Goal: Task Accomplishment & Management: Manage account settings

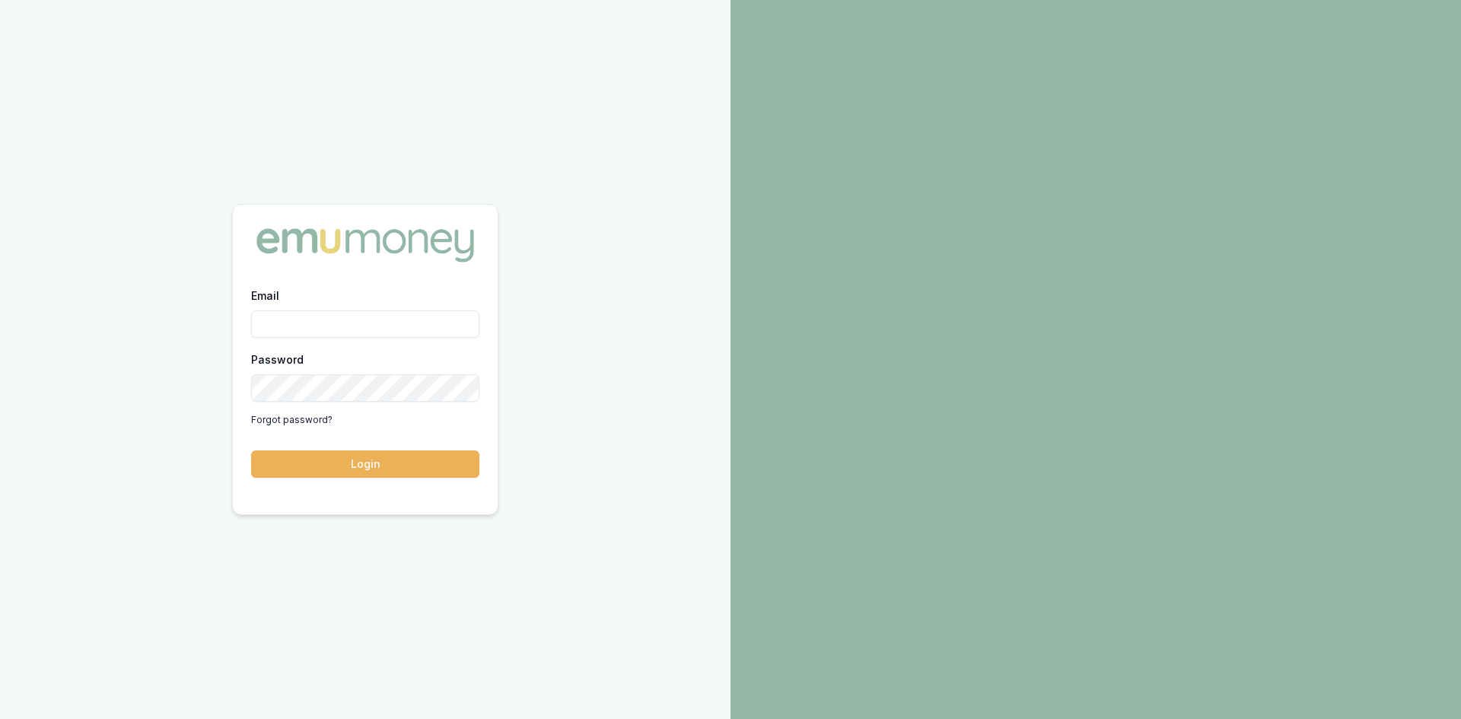
drag, startPoint x: 372, startPoint y: 323, endPoint x: 373, endPoint y: 332, distance: 9.2
click at [372, 323] on input "Email" at bounding box center [365, 323] width 228 height 27
type input "[PERSON_NAME][EMAIL_ADDRESS][DOMAIN_NAME]"
click at [398, 459] on button "Login" at bounding box center [365, 463] width 228 height 27
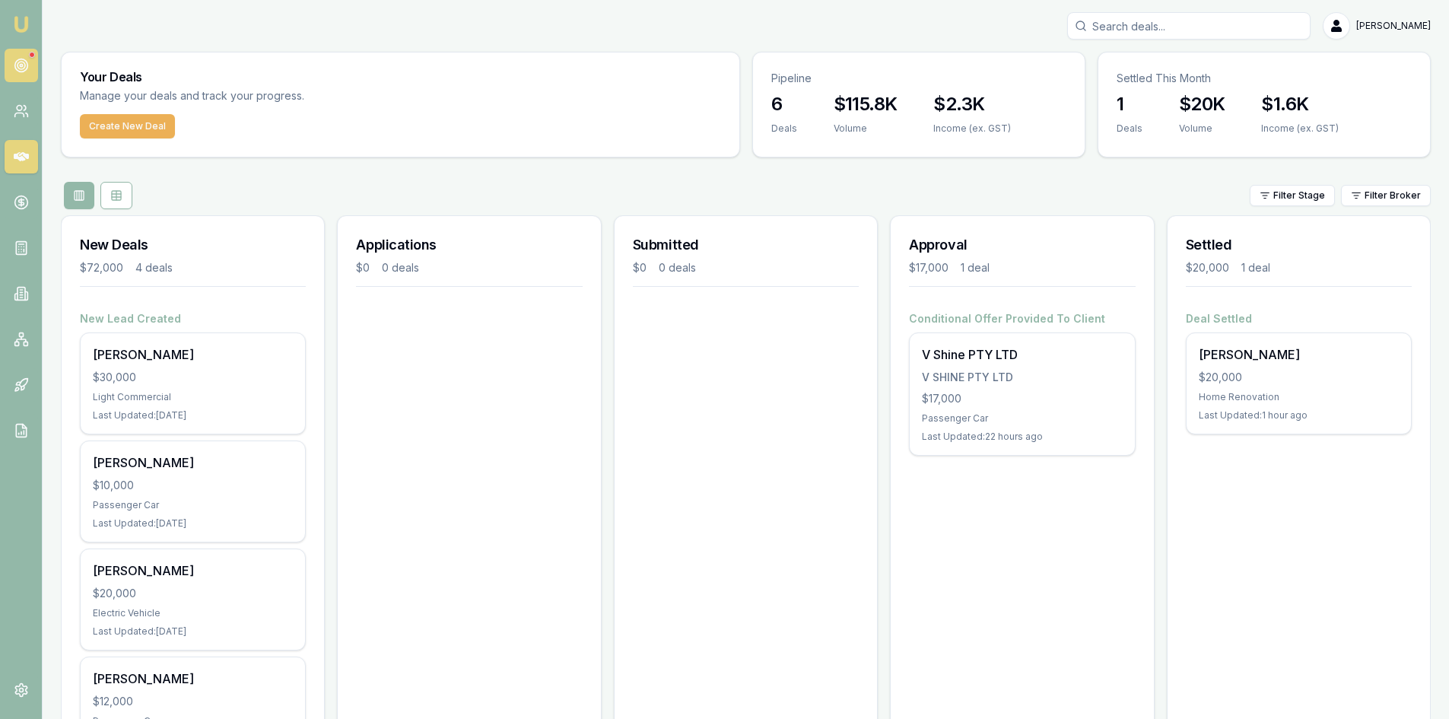
click at [22, 57] on link at bounding box center [21, 65] width 33 height 33
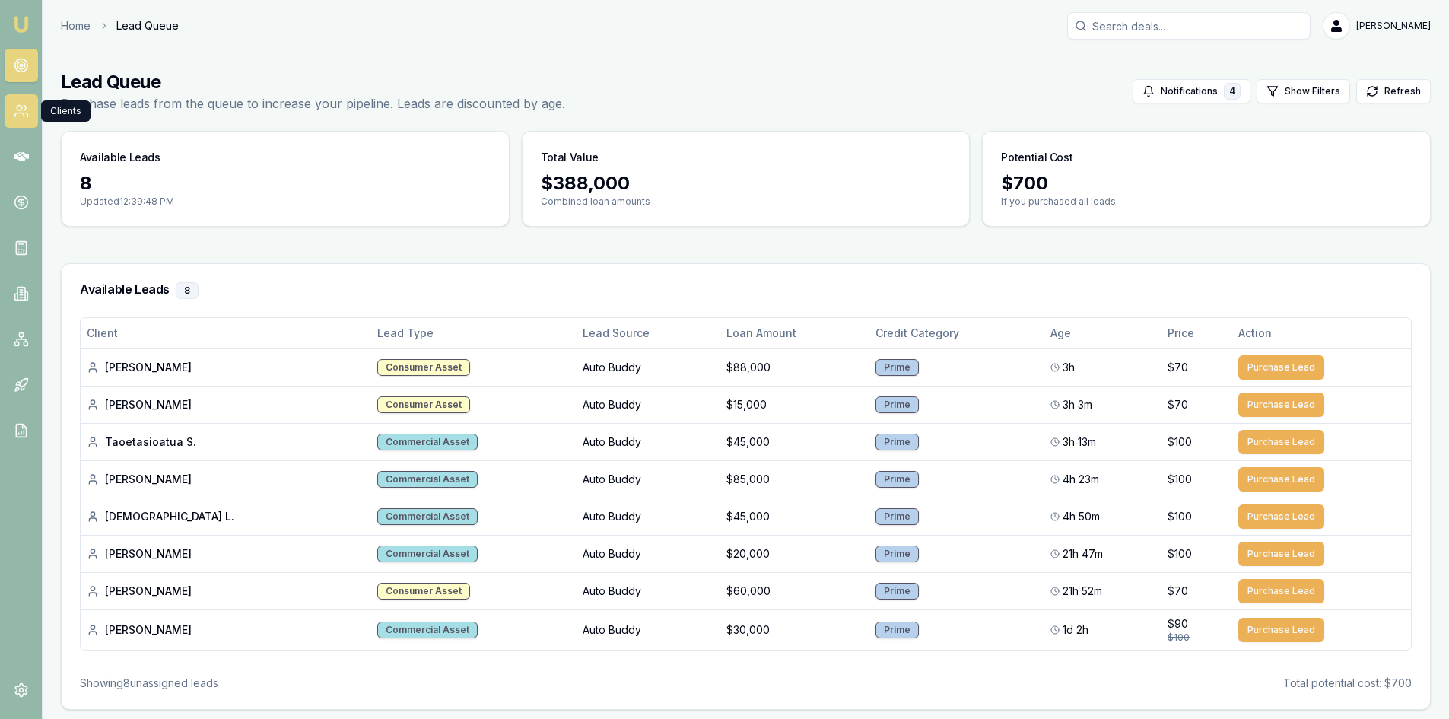
click at [23, 114] on icon at bounding box center [18, 115] width 9 height 4
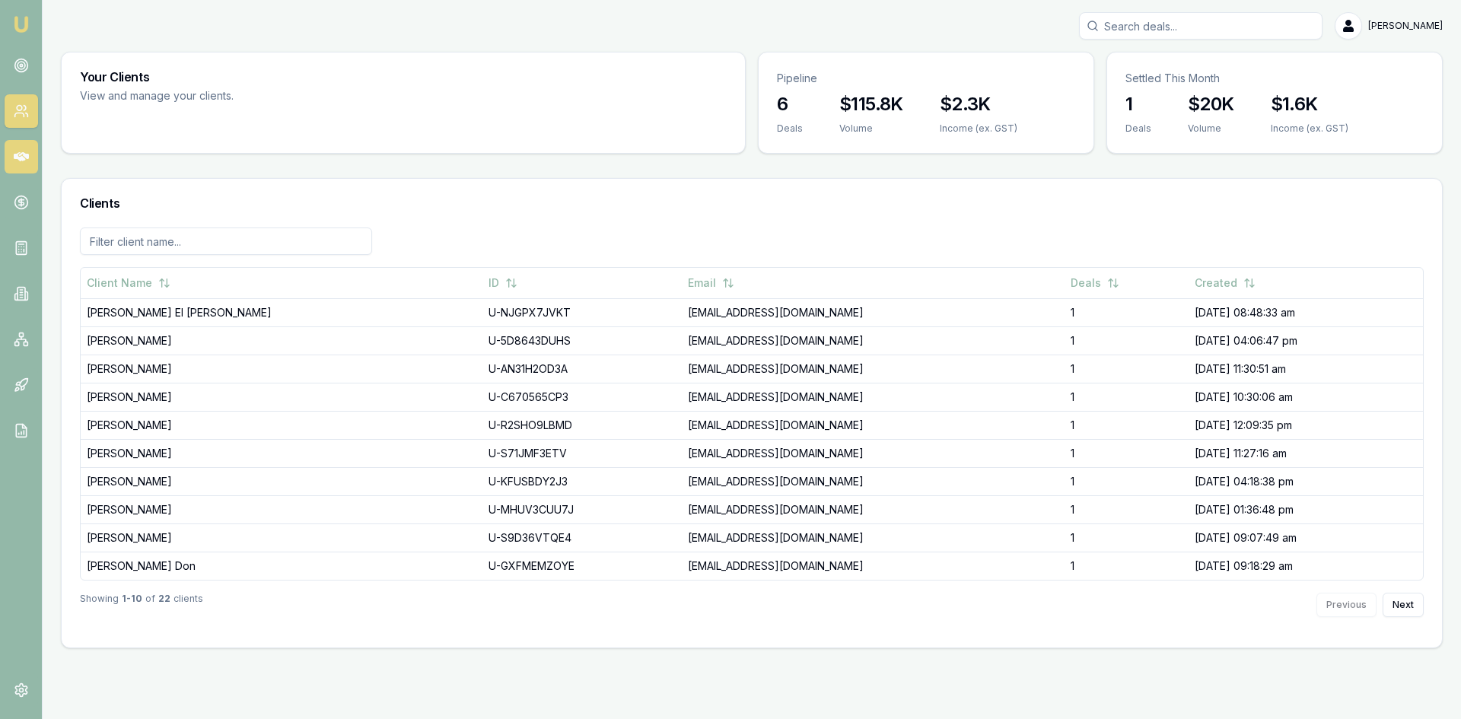
click at [24, 156] on icon at bounding box center [21, 156] width 15 height 9
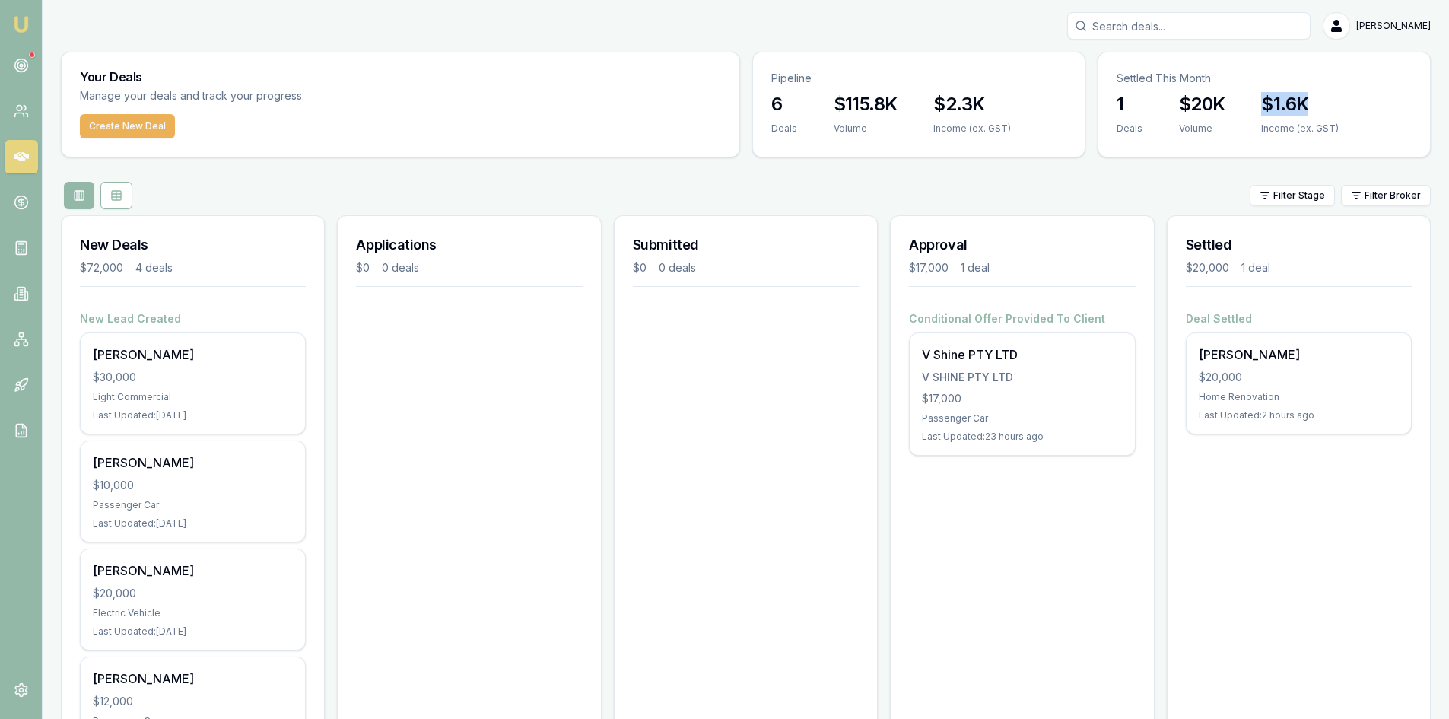
drag, startPoint x: 1264, startPoint y: 103, endPoint x: 1311, endPoint y: 100, distance: 46.5
click at [1311, 100] on h3 "$1.6K" at bounding box center [1300, 104] width 78 height 24
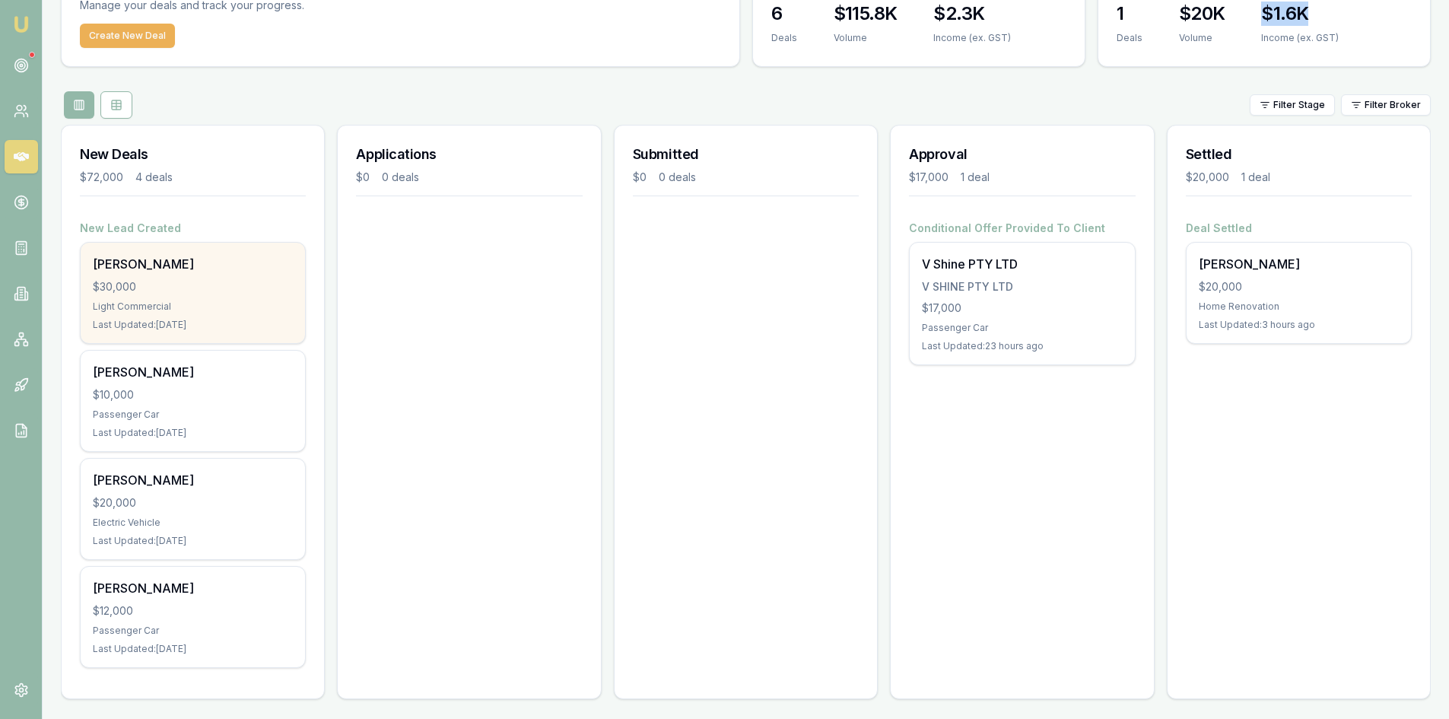
scroll to position [95, 0]
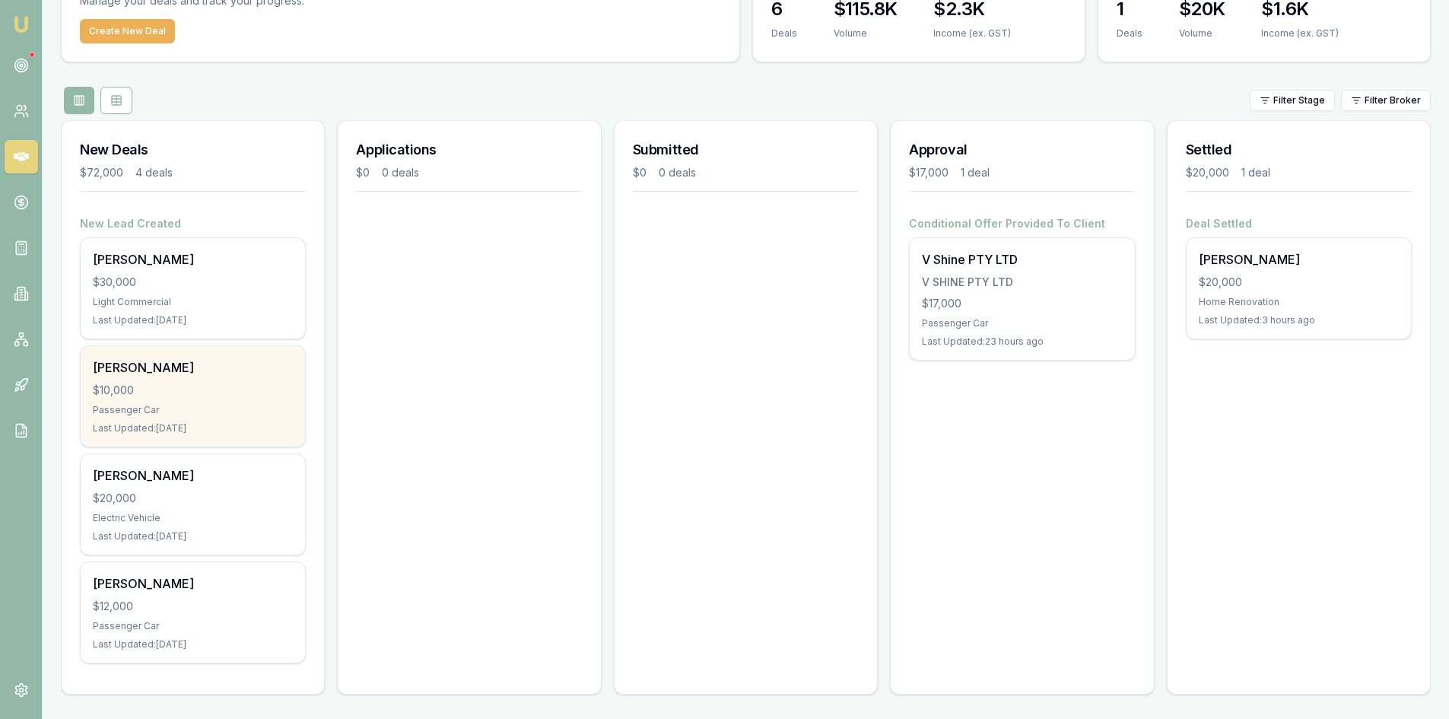
click at [250, 373] on div "[PERSON_NAME]" at bounding box center [193, 367] width 200 height 18
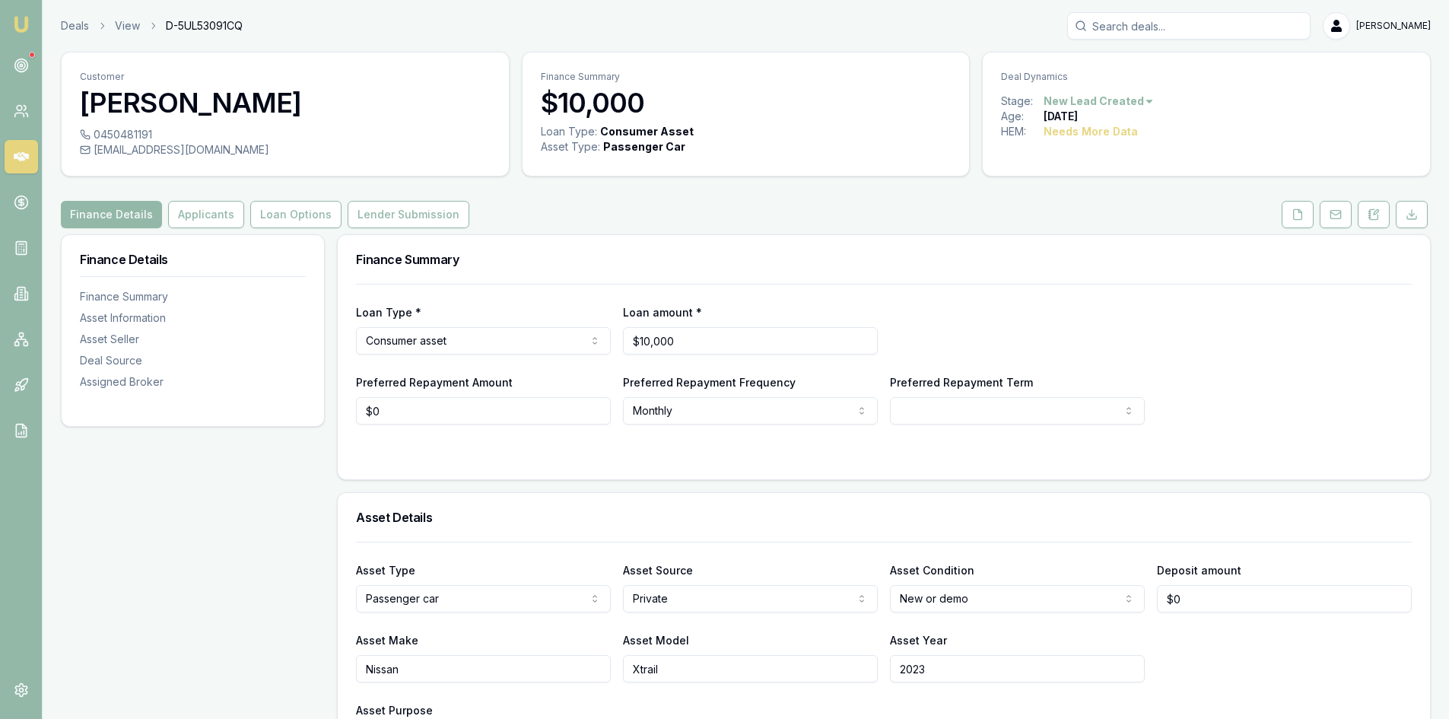
click at [1145, 97] on html "Emu Broker Deals View D-5UL53091CQ Wendy Fonseka Toggle Menu Customer Ibi olere…" at bounding box center [724, 359] width 1449 height 719
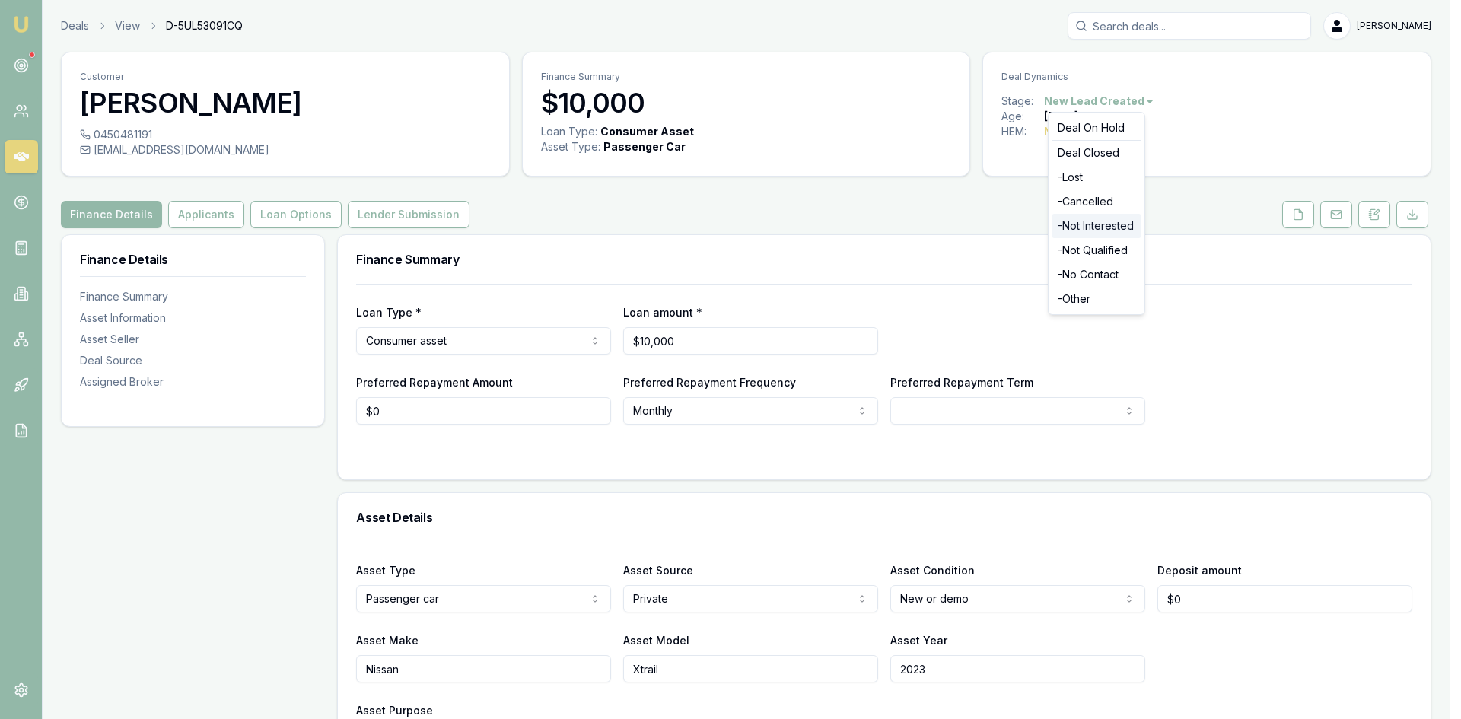
click at [1088, 222] on div "- Not Interested" at bounding box center [1096, 226] width 90 height 24
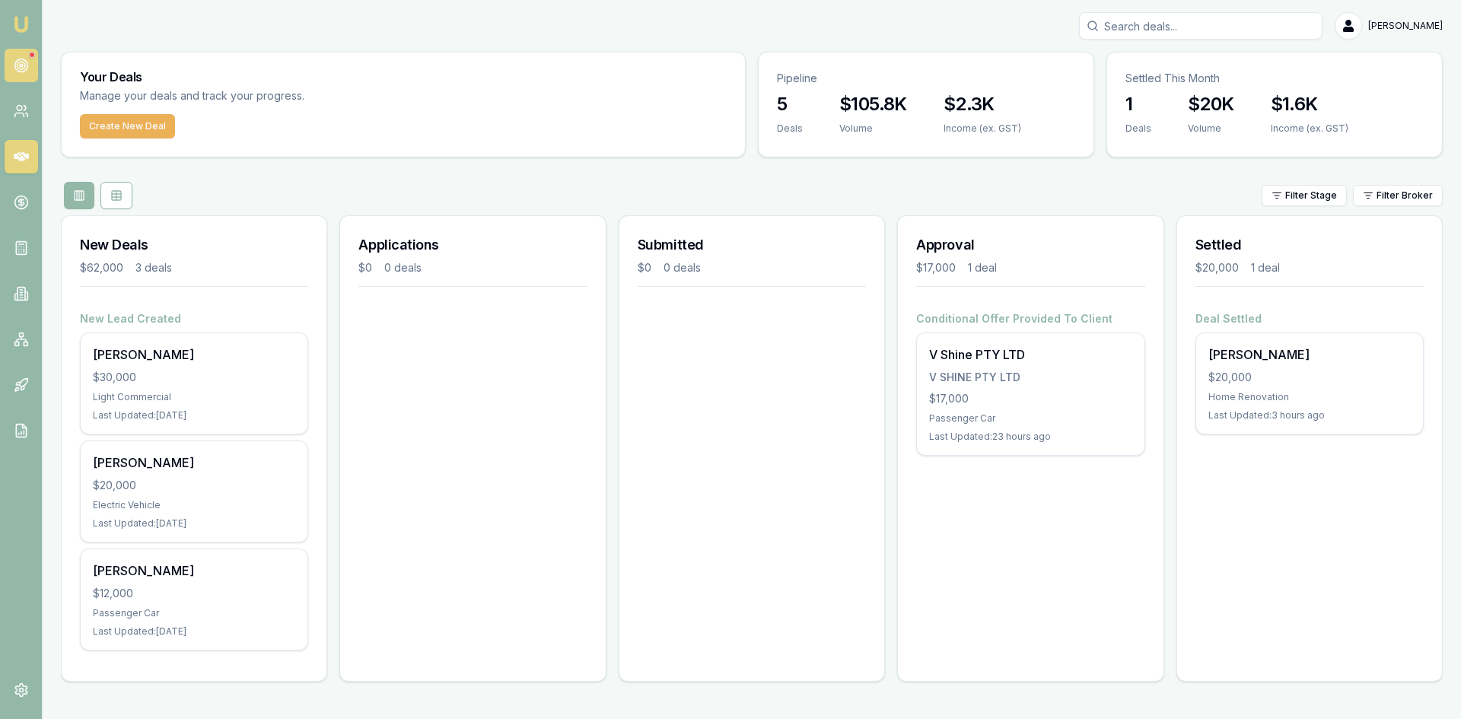
click at [24, 70] on icon at bounding box center [21, 65] width 15 height 15
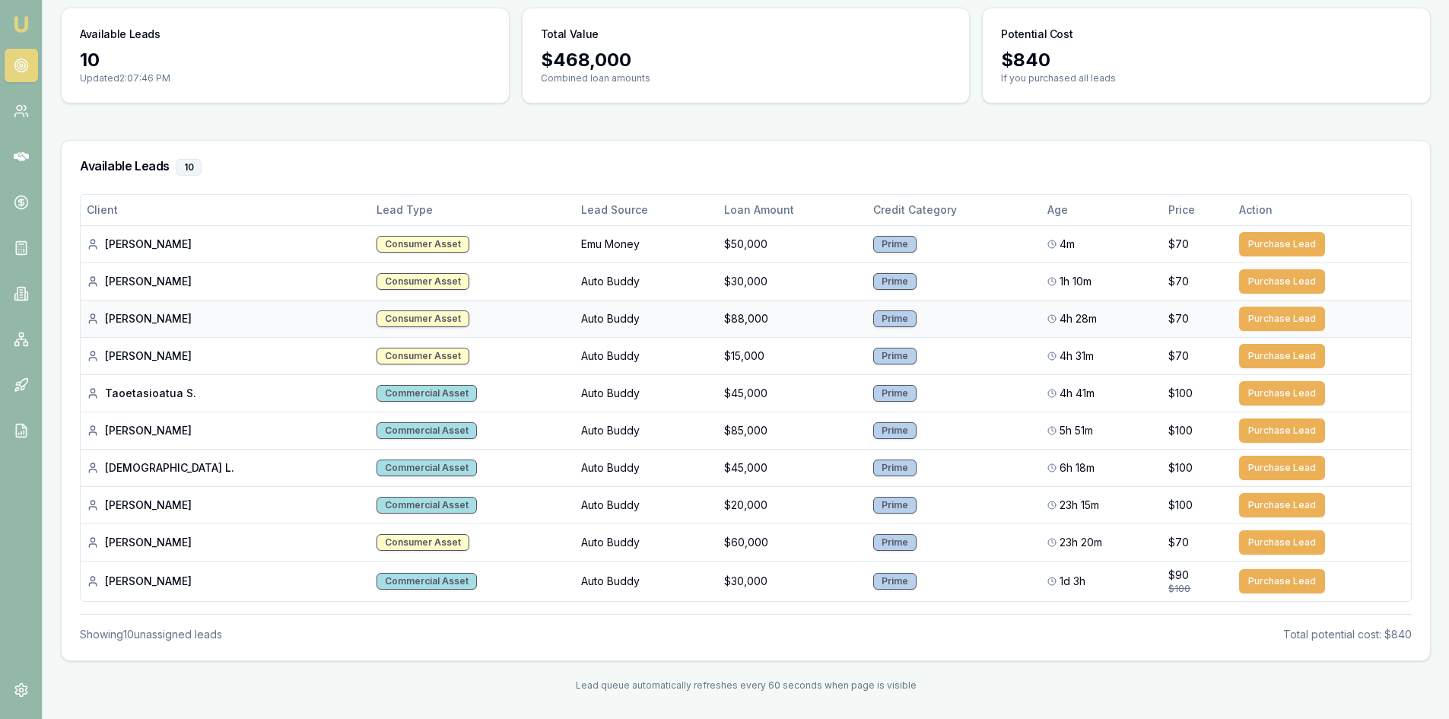
scroll to position [126, 0]
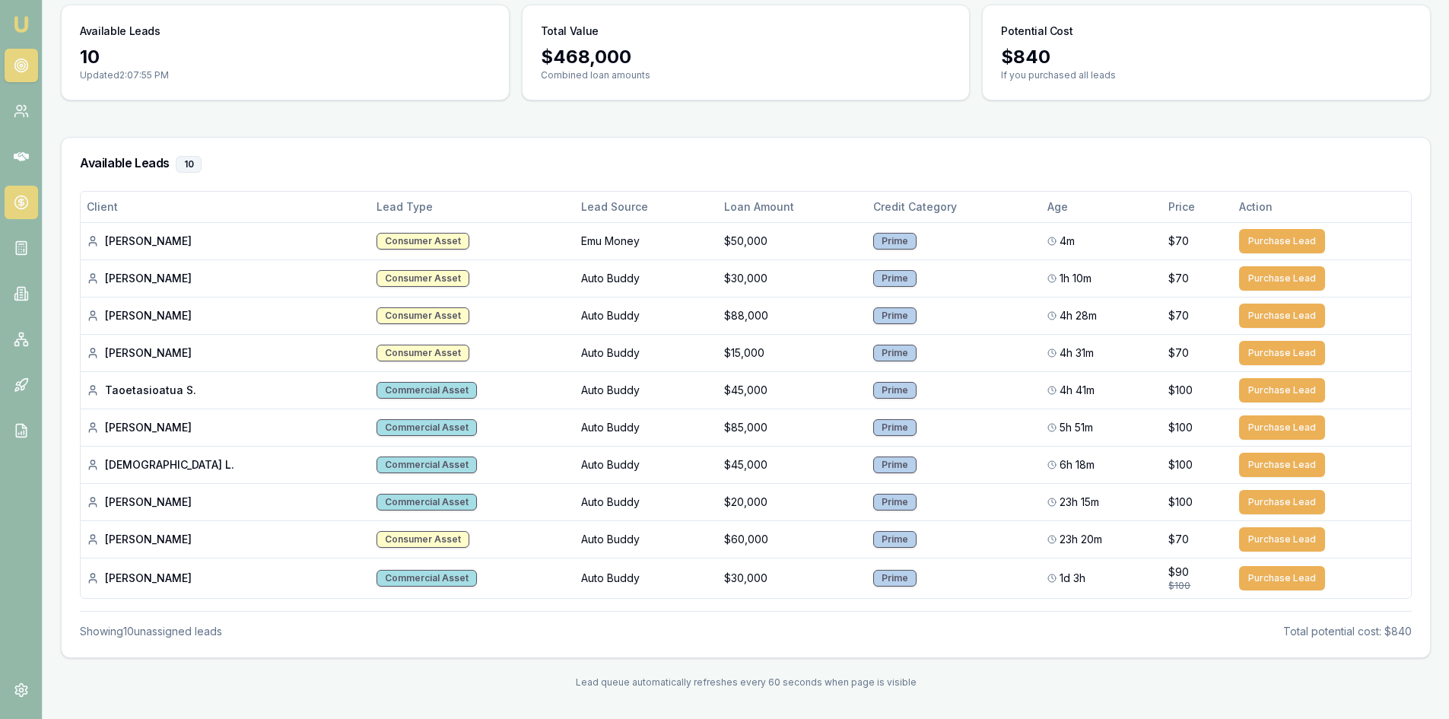
click at [21, 203] on icon at bounding box center [21, 203] width 0 height 8
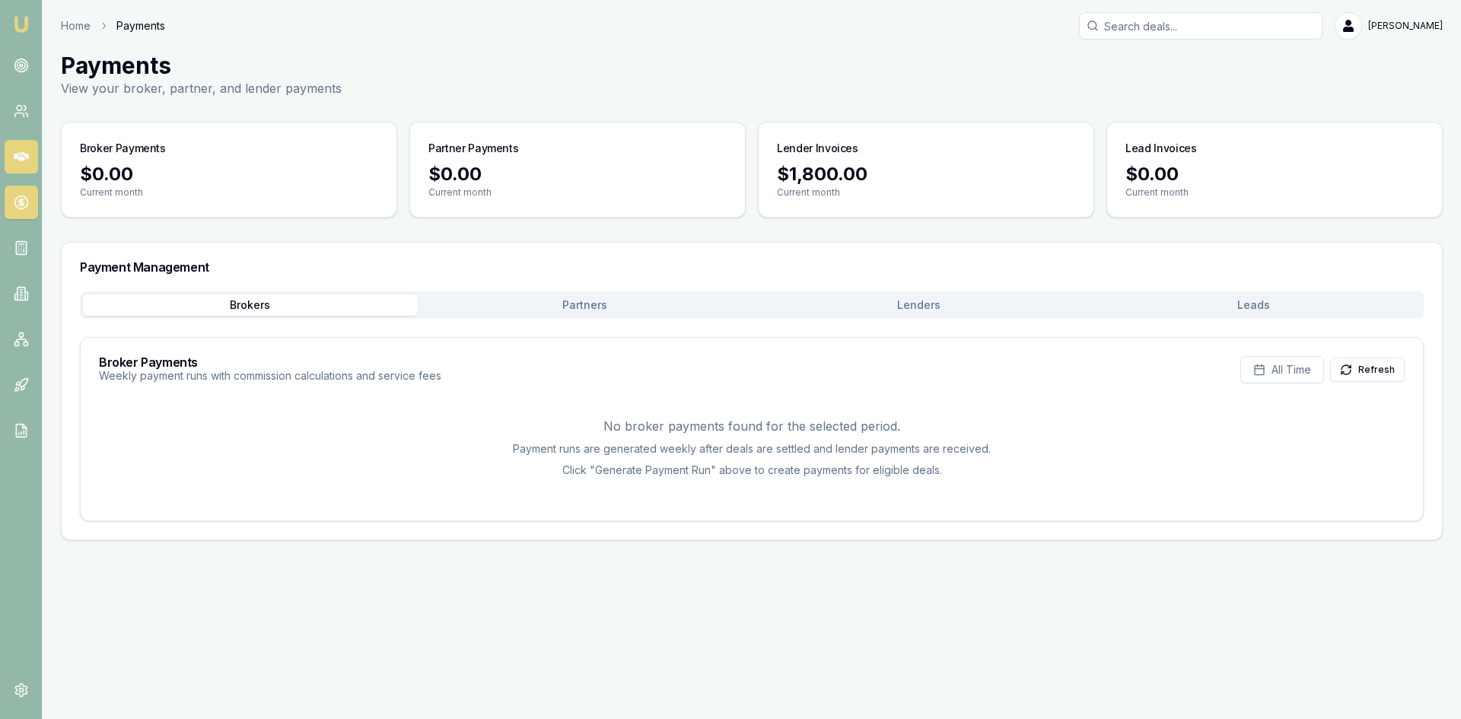
click at [20, 164] on icon at bounding box center [21, 156] width 15 height 15
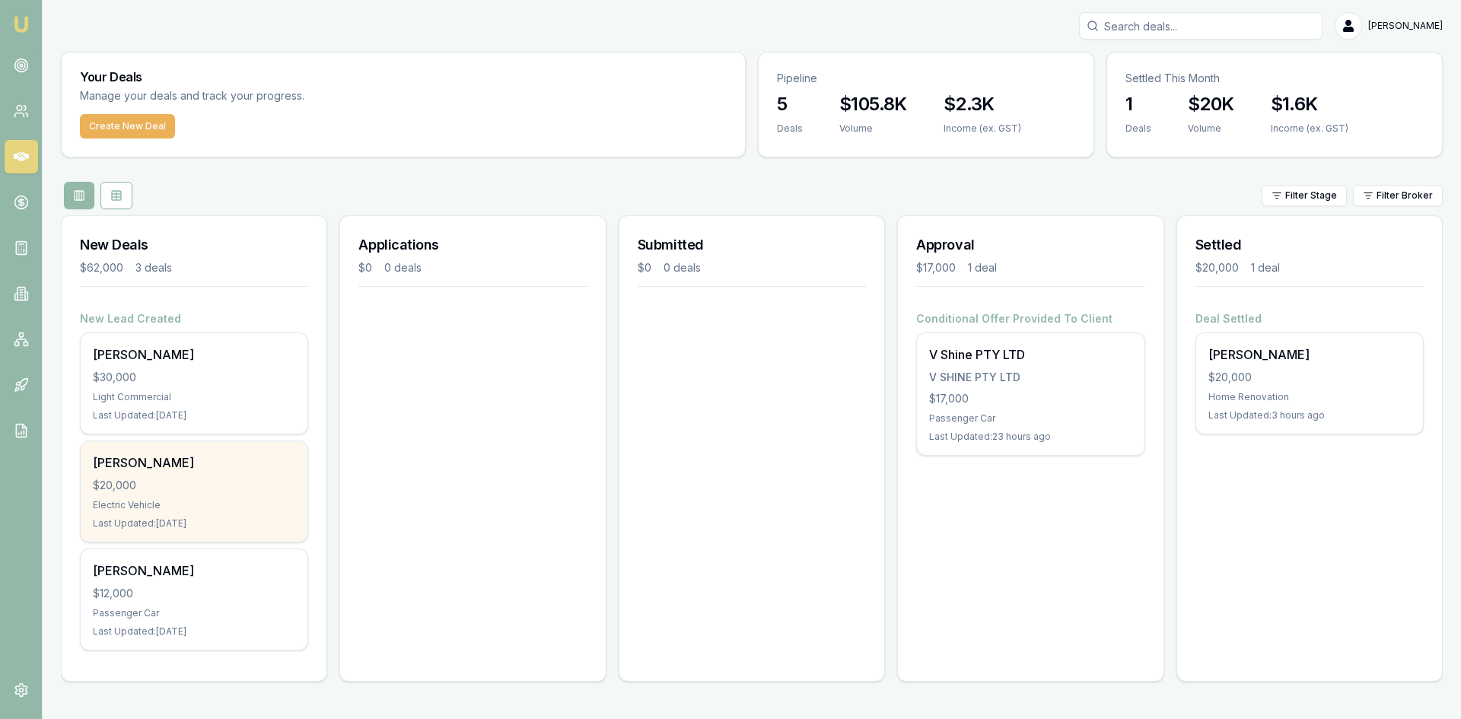
click at [201, 466] on div "[PERSON_NAME]" at bounding box center [194, 462] width 202 height 18
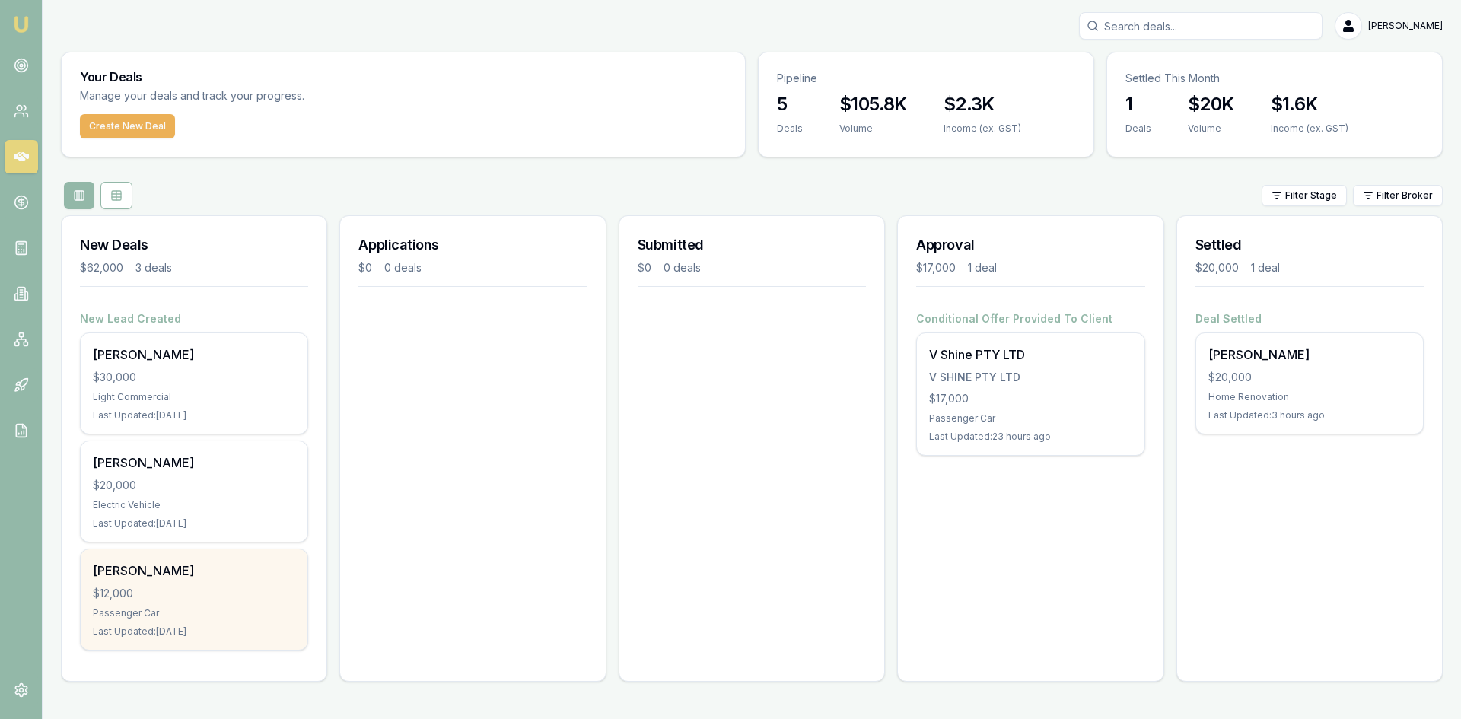
click at [141, 587] on div "$12,000" at bounding box center [194, 593] width 202 height 15
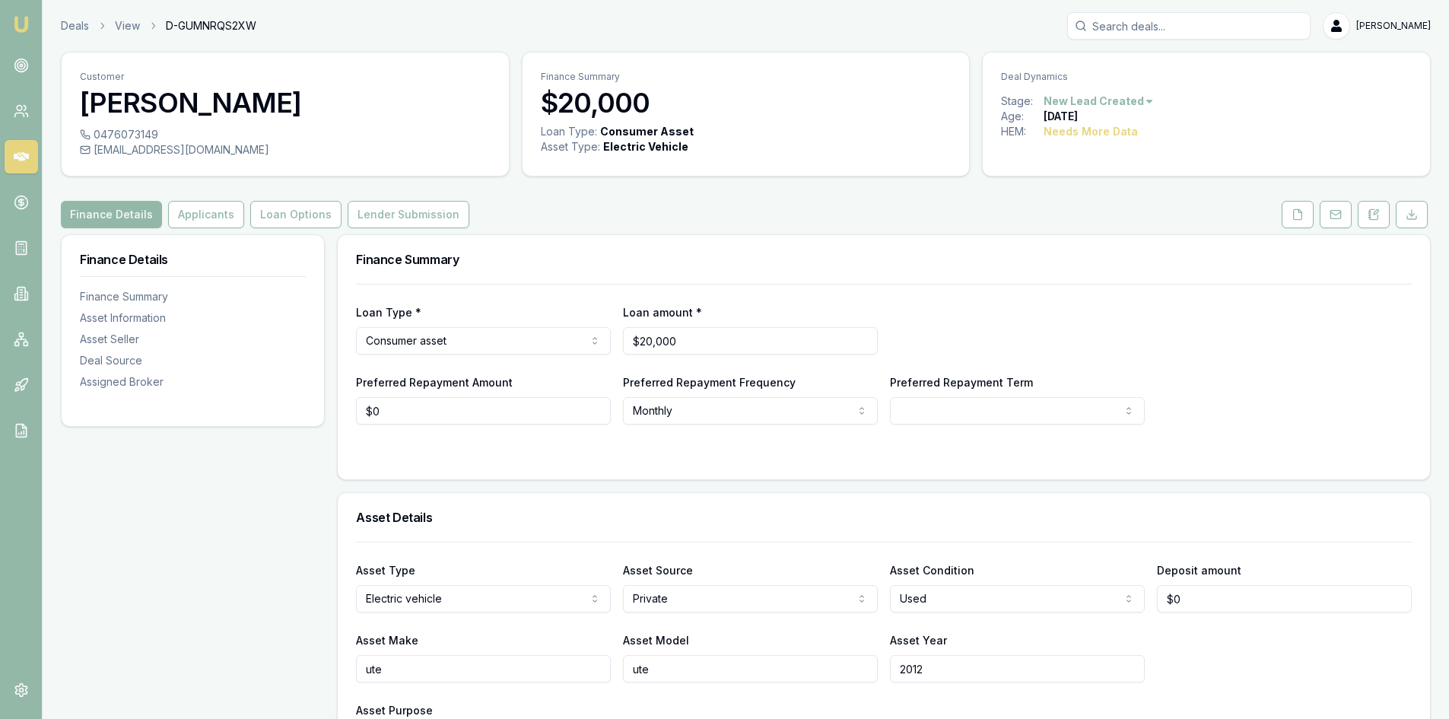
click at [1140, 102] on html "Emu Broker Deals View D-GUMNRQS2XW Wendy Fonseka Toggle Menu Customer breanna d…" at bounding box center [724, 359] width 1449 height 719
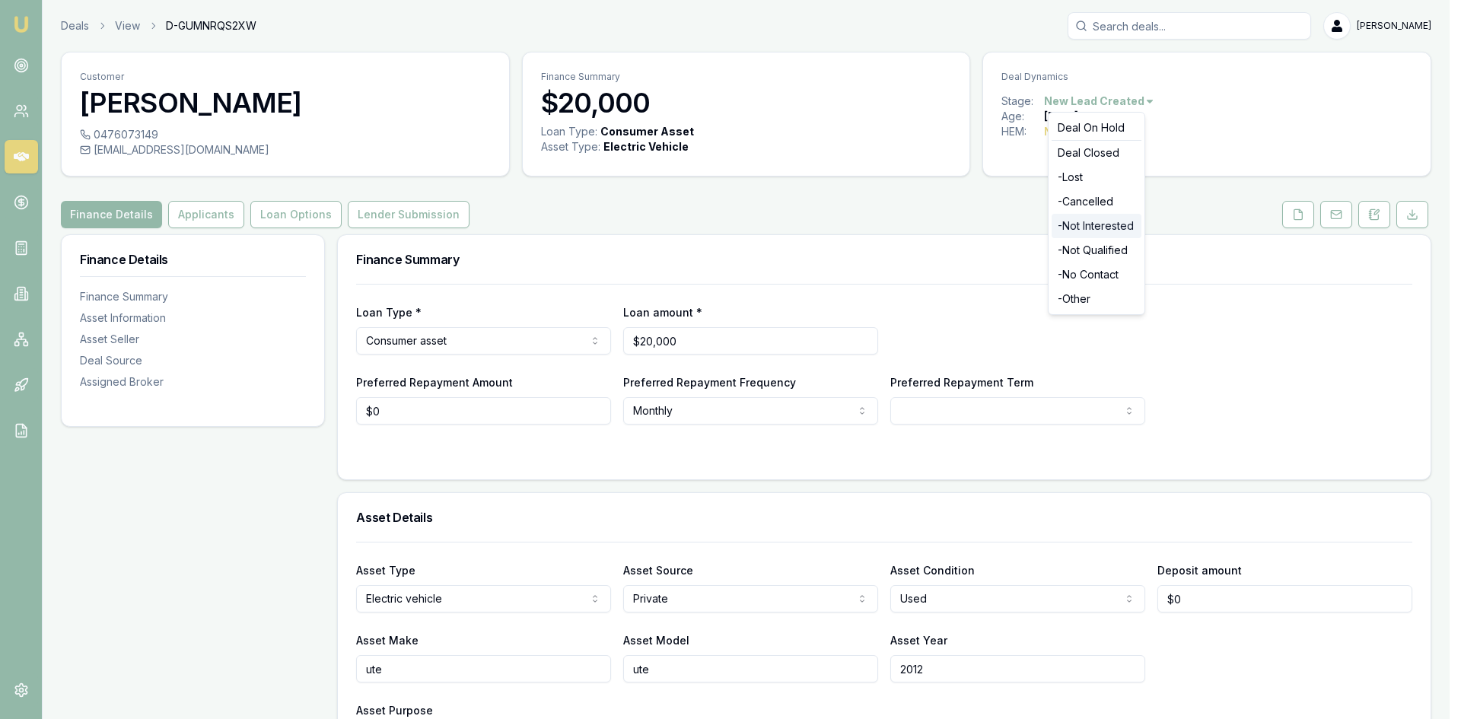
click at [1095, 227] on div "- Not Interested" at bounding box center [1096, 226] width 90 height 24
click at [1135, 102] on html "Emu Broker Deals View D-NZIDC3YXOV [PERSON_NAME] Toggle Menu Customer [PERSON_N…" at bounding box center [730, 359] width 1461 height 719
click at [1098, 228] on div "- Not Interested" at bounding box center [1096, 226] width 90 height 24
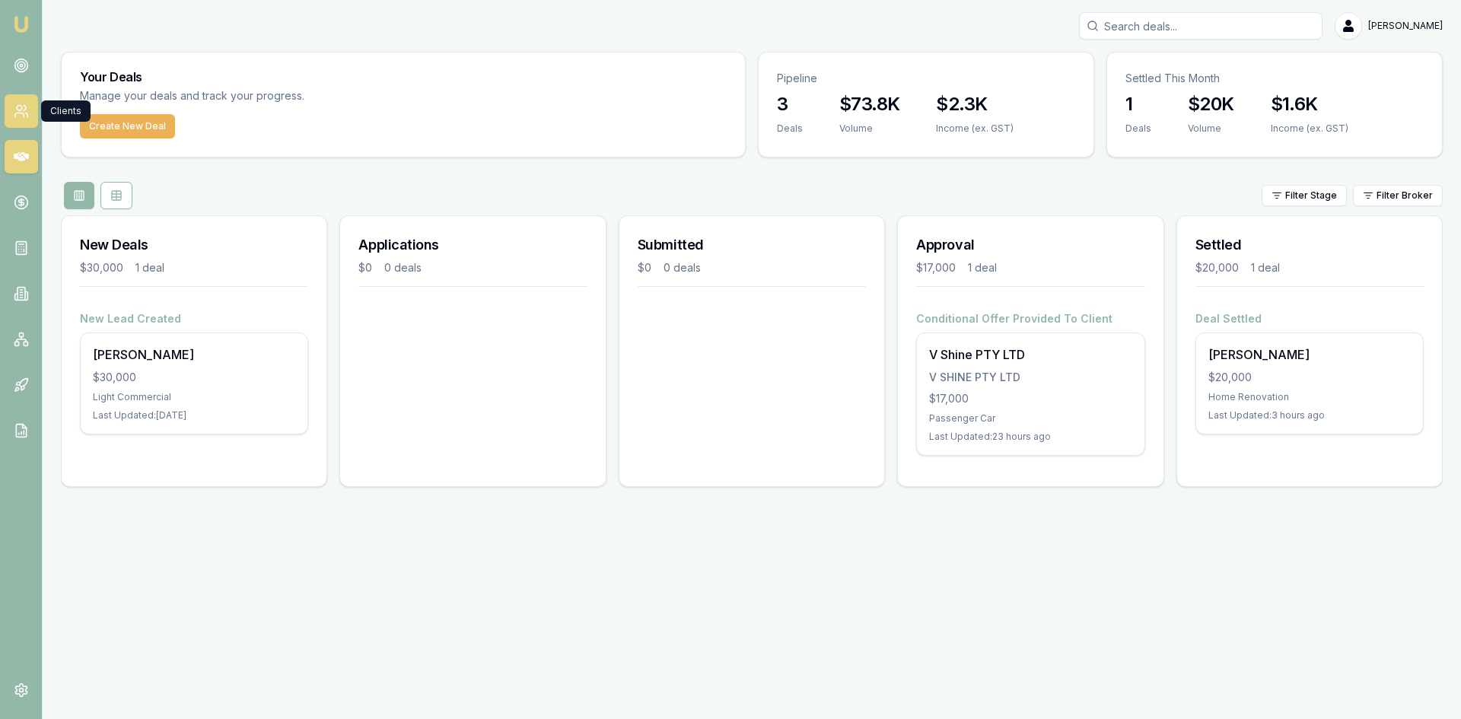
click at [6, 107] on link at bounding box center [21, 110] width 33 height 33
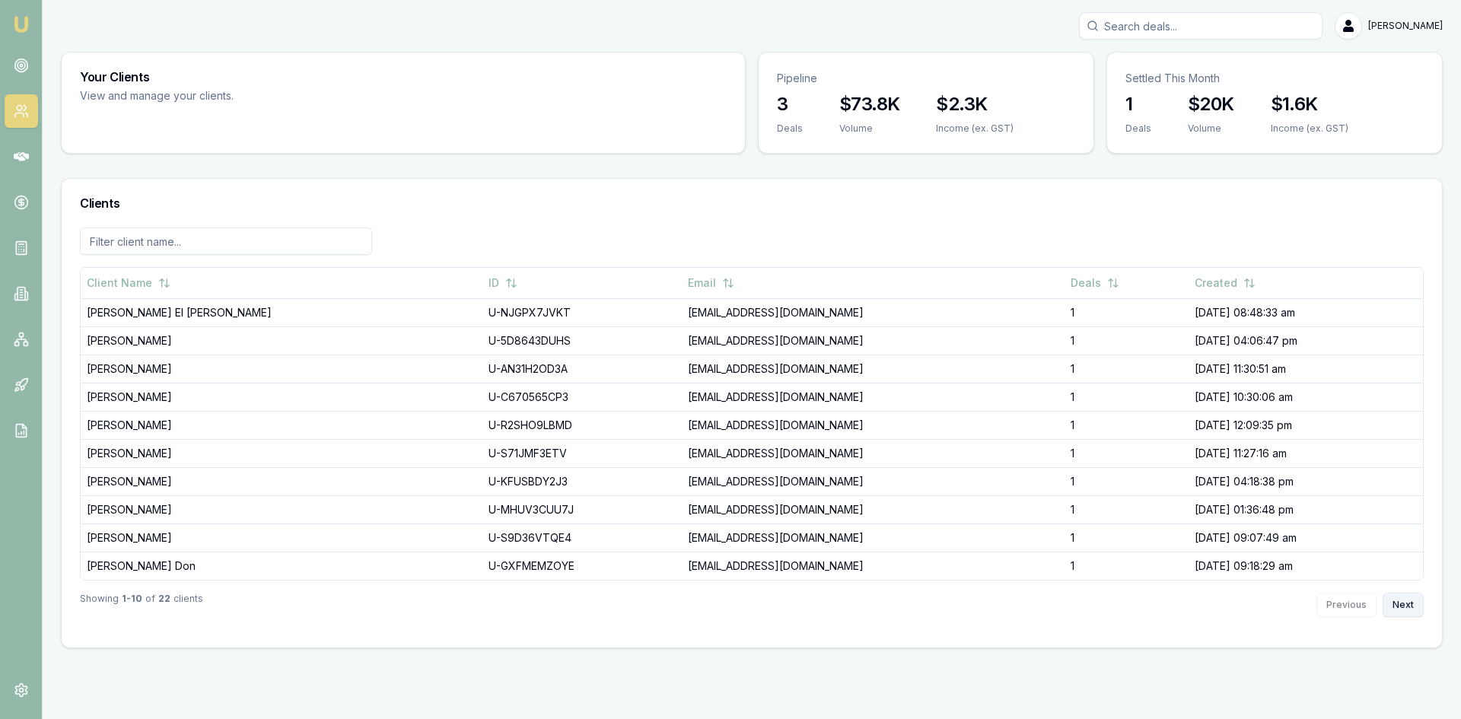
click at [1390, 609] on button "Next" at bounding box center [1402, 605] width 41 height 24
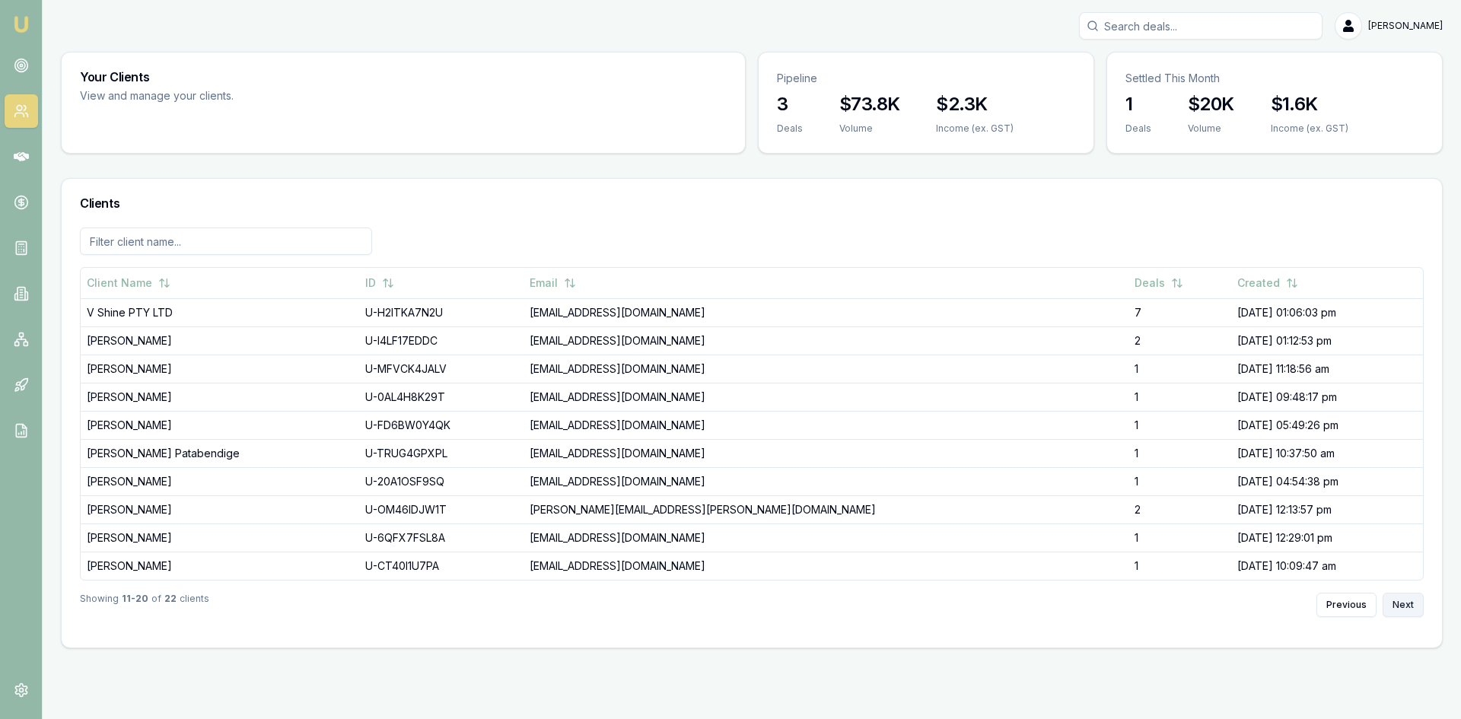
click at [1393, 599] on button "Next" at bounding box center [1402, 605] width 41 height 24
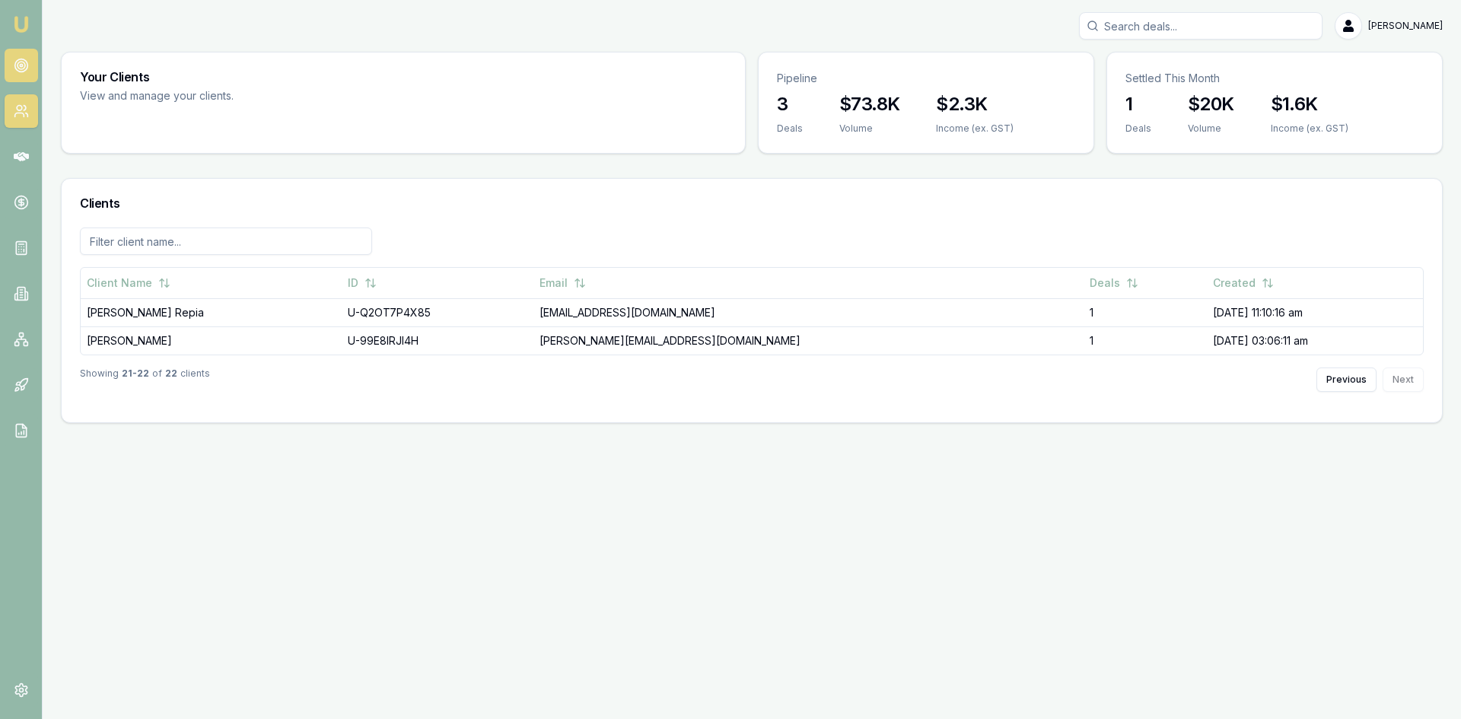
click at [25, 61] on circle at bounding box center [20, 65] width 13 height 13
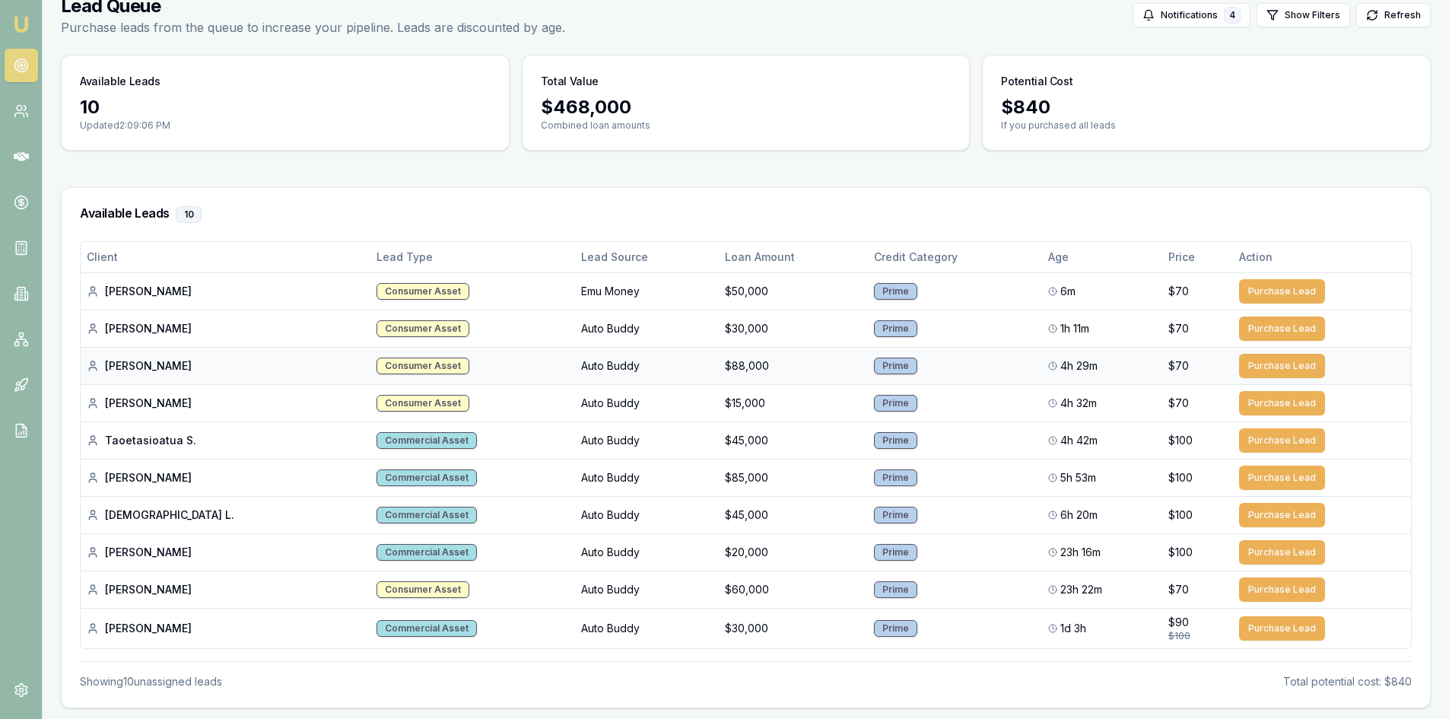
scroll to position [126, 0]
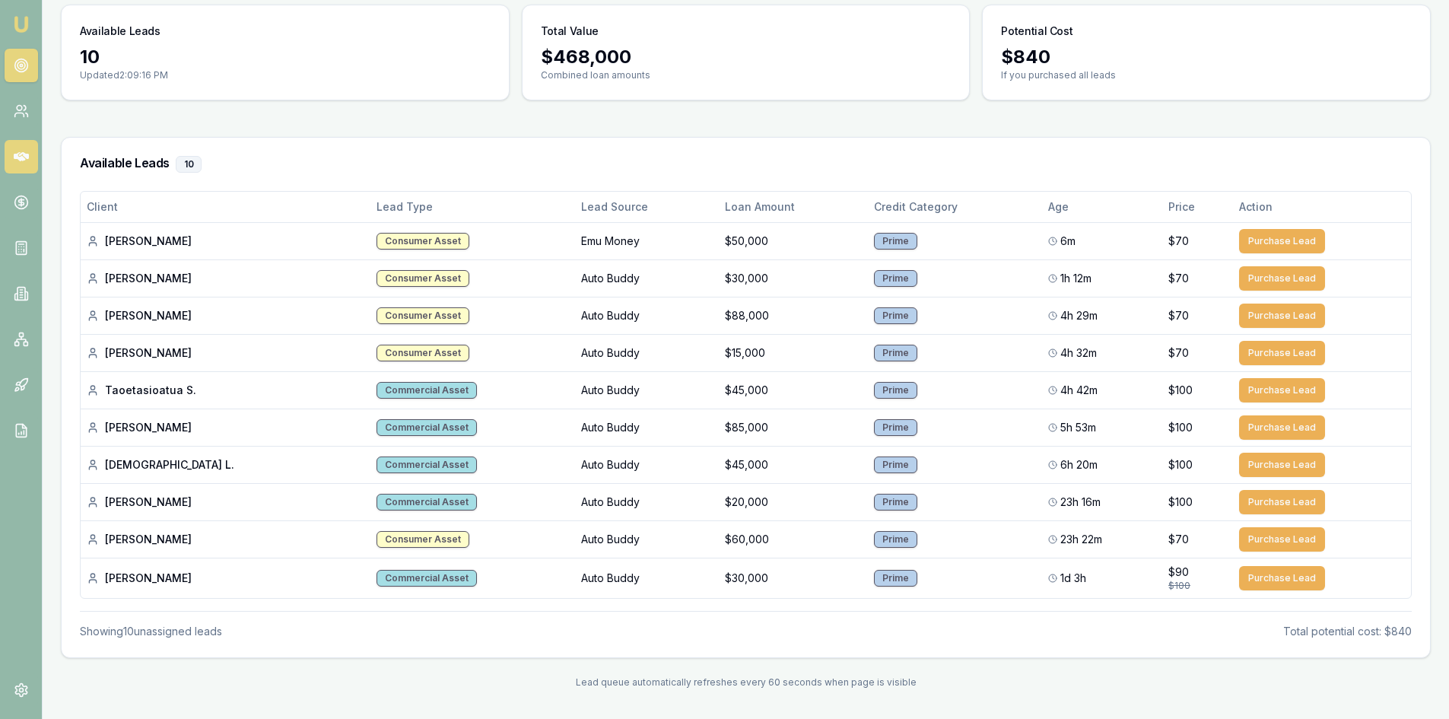
click at [21, 160] on icon at bounding box center [21, 156] width 15 height 9
